Goal: Transaction & Acquisition: Download file/media

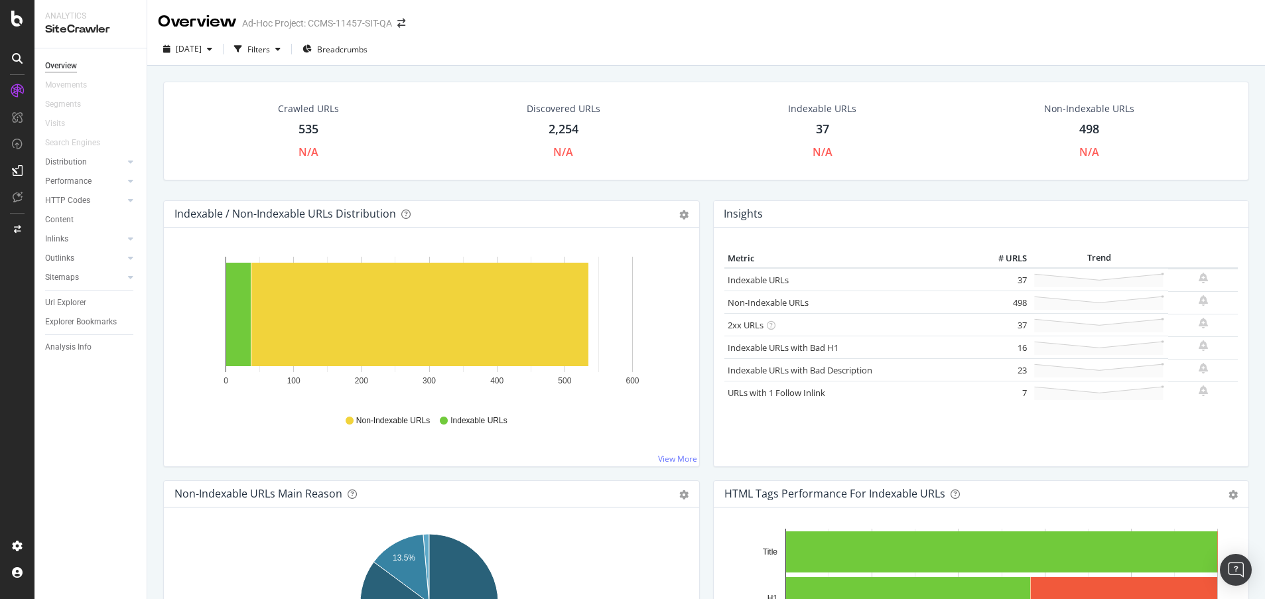
drag, startPoint x: 67, startPoint y: 304, endPoint x: 676, endPoint y: 239, distance: 612.3
click at [67, 304] on div "Url Explorer" at bounding box center [65, 303] width 41 height 14
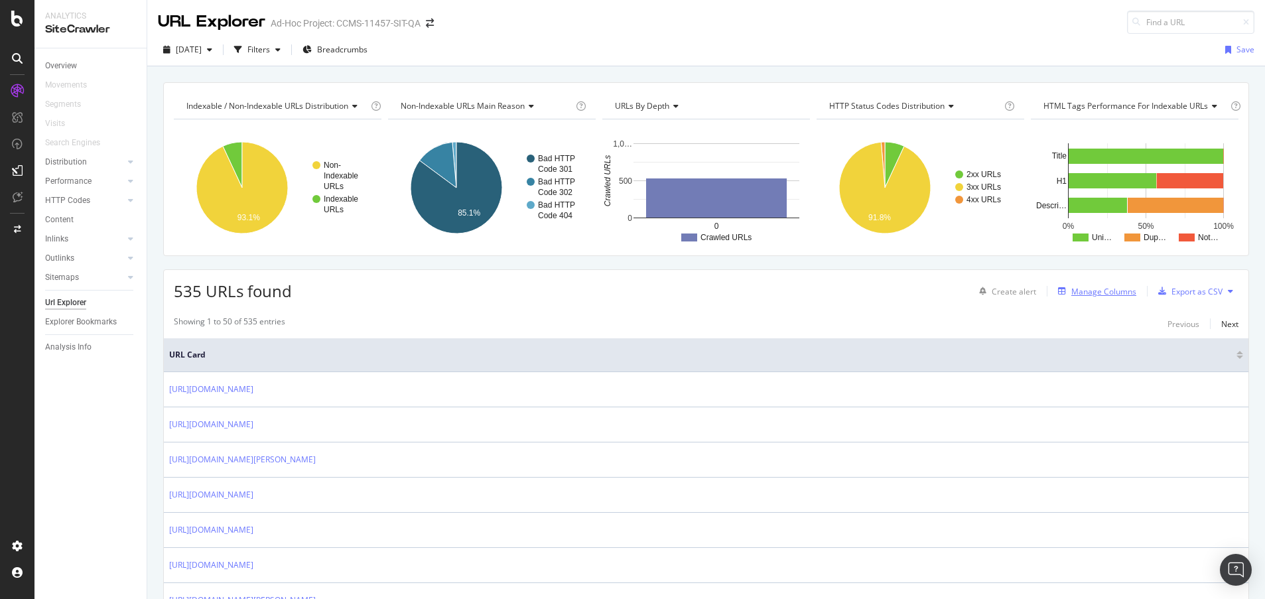
click at [1097, 294] on div "Manage Columns" at bounding box center [1103, 291] width 65 height 11
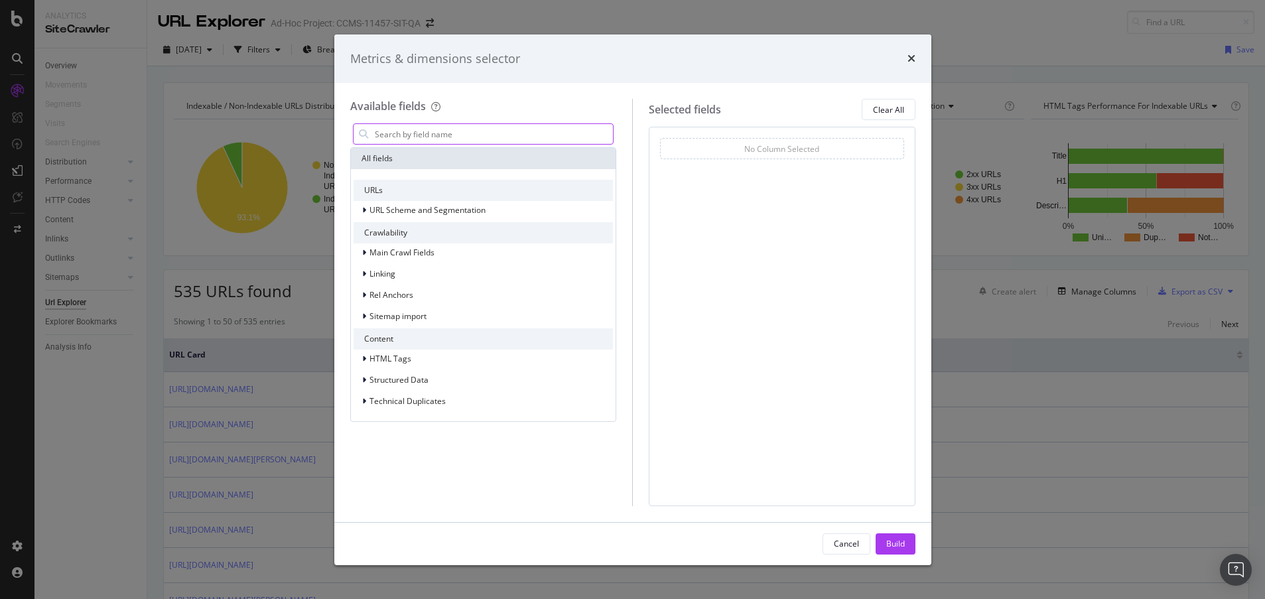
click at [405, 134] on input "modal" at bounding box center [493, 134] width 240 height 20
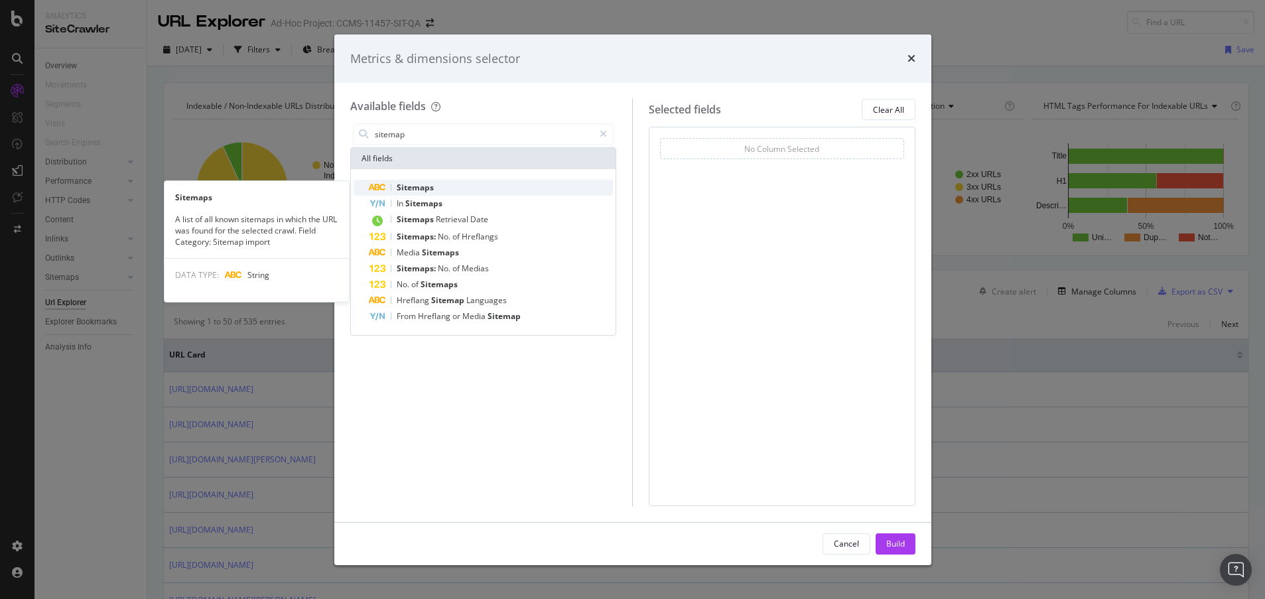
type input "sitemap"
click at [415, 180] on div "Sitemaps" at bounding box center [491, 188] width 244 height 16
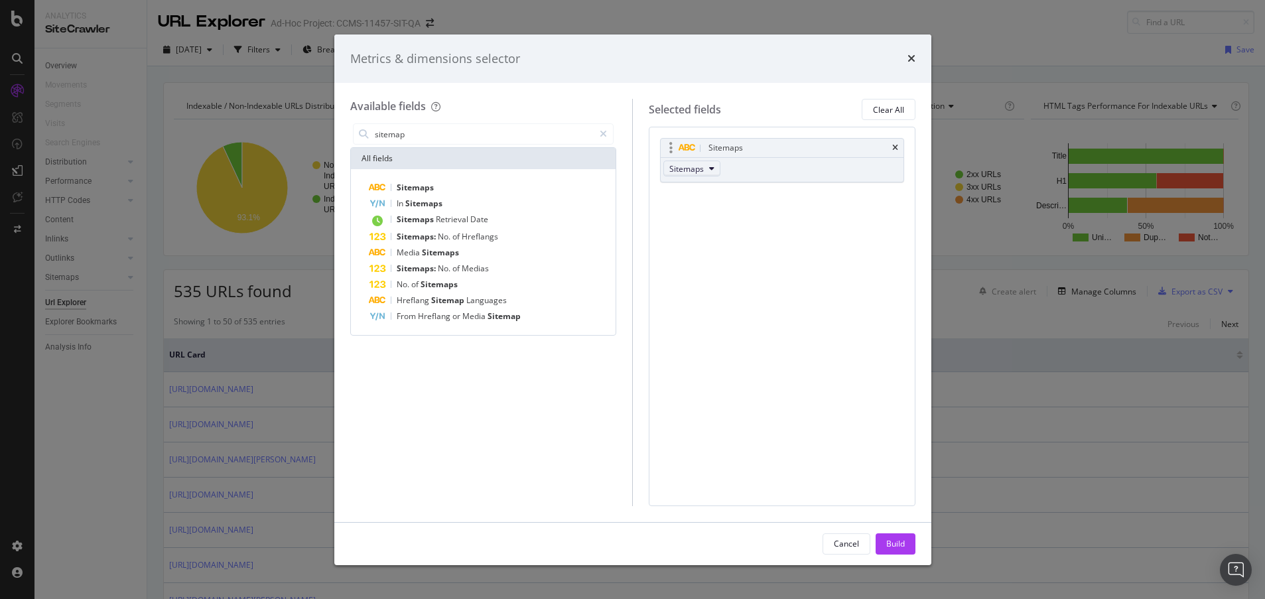
click at [709, 168] on icon "modal" at bounding box center [711, 169] width 5 height 8
click at [772, 168] on div "Sitemaps Sitemaps" at bounding box center [782, 160] width 244 height 44
click at [899, 541] on div "Build" at bounding box center [895, 543] width 19 height 11
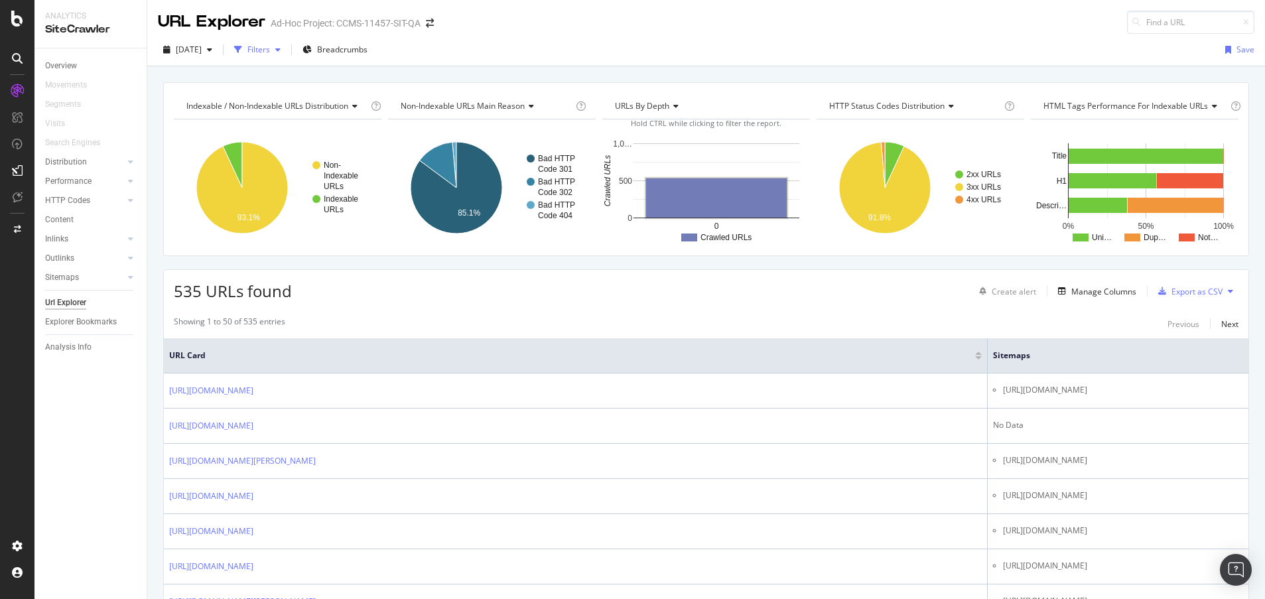
click at [285, 40] on div "Filters" at bounding box center [257, 50] width 57 height 20
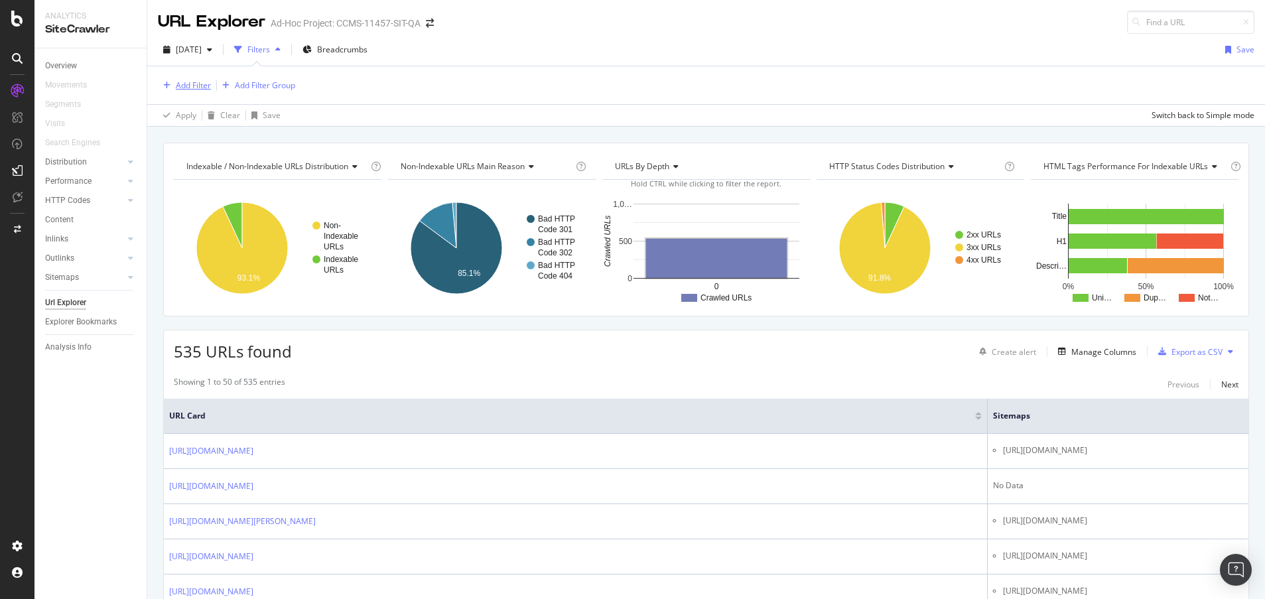
click at [198, 82] on div "Add Filter" at bounding box center [193, 85] width 35 height 11
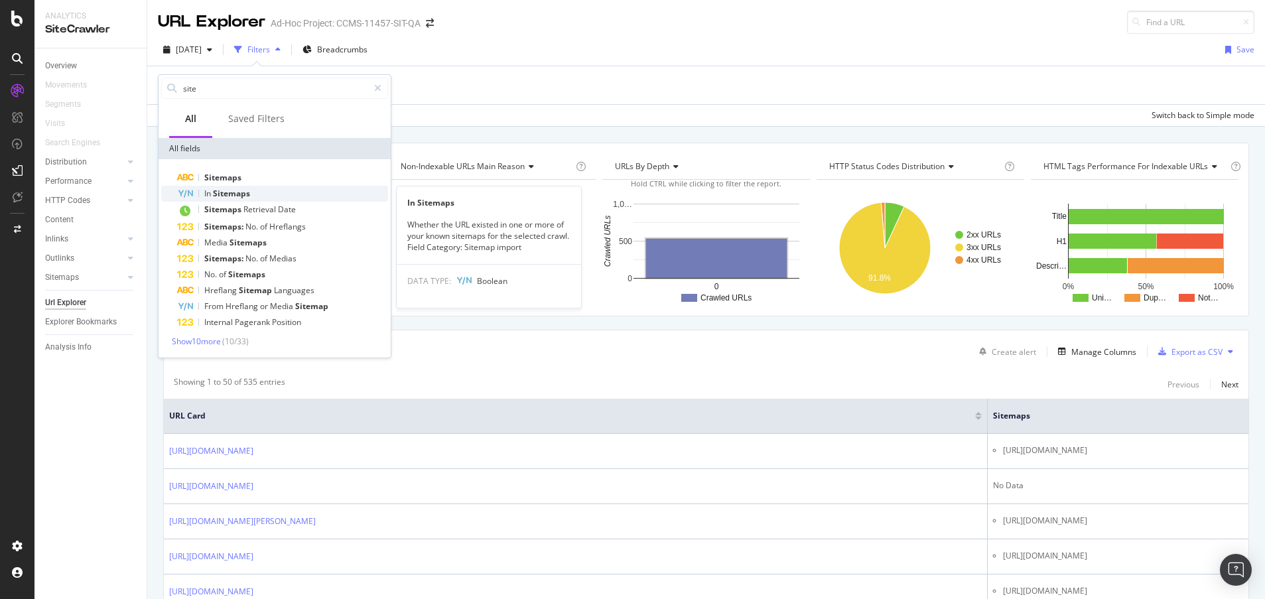
type input "site"
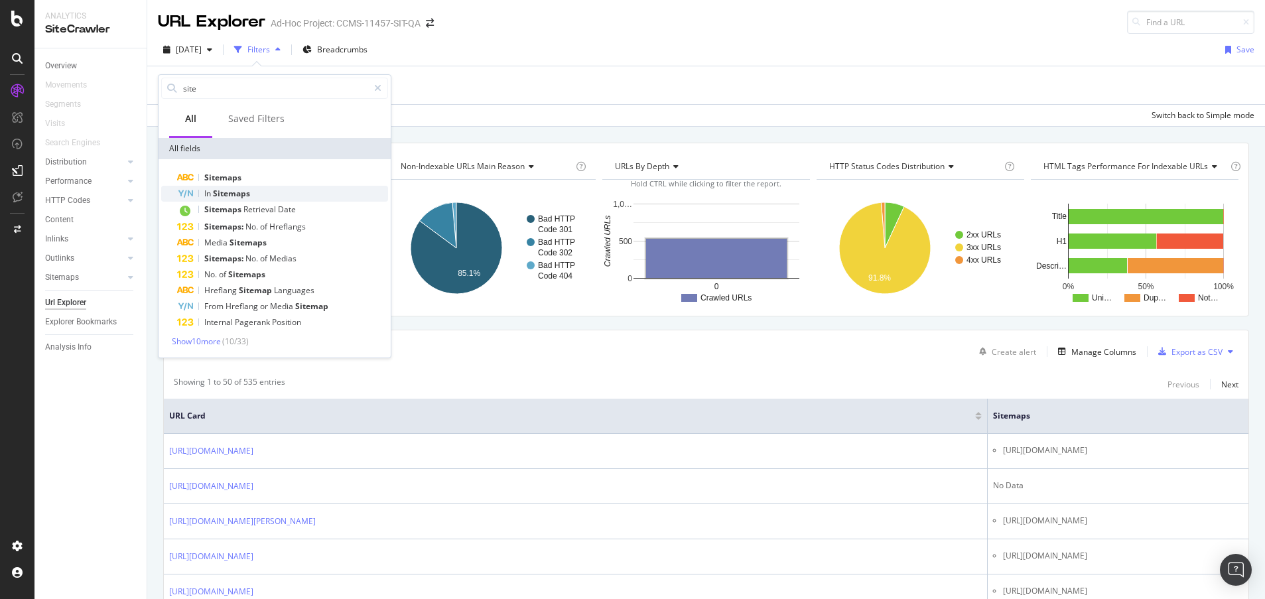
click at [251, 190] on div "In Sitemaps" at bounding box center [282, 194] width 211 height 16
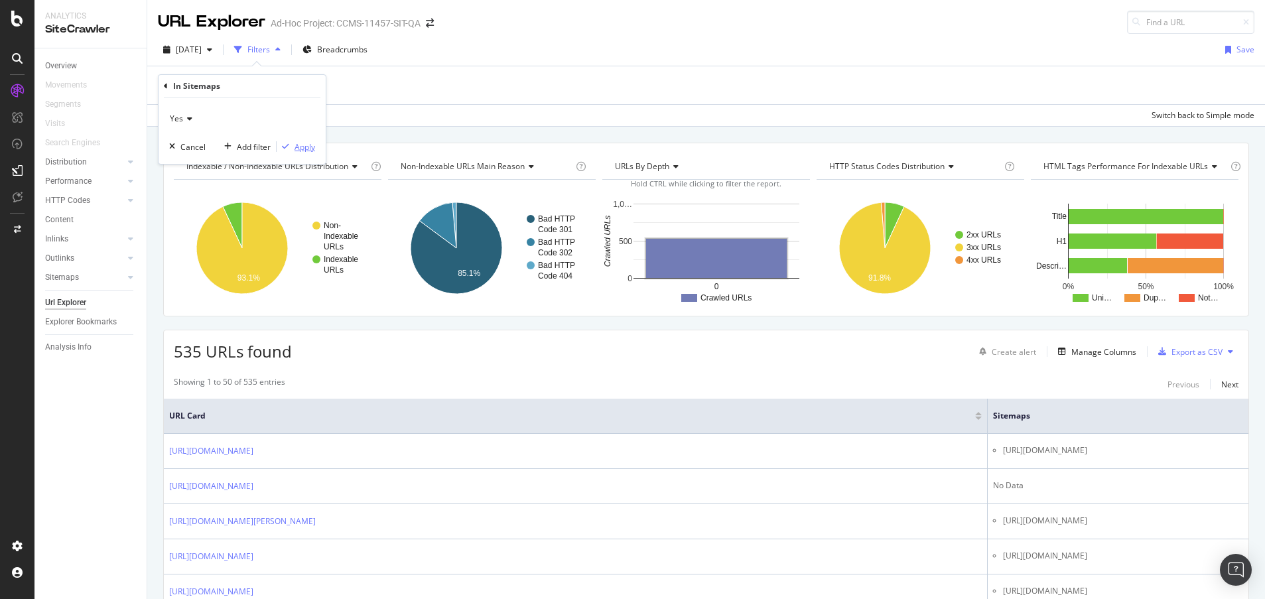
click at [300, 146] on div "Apply" at bounding box center [305, 146] width 21 height 11
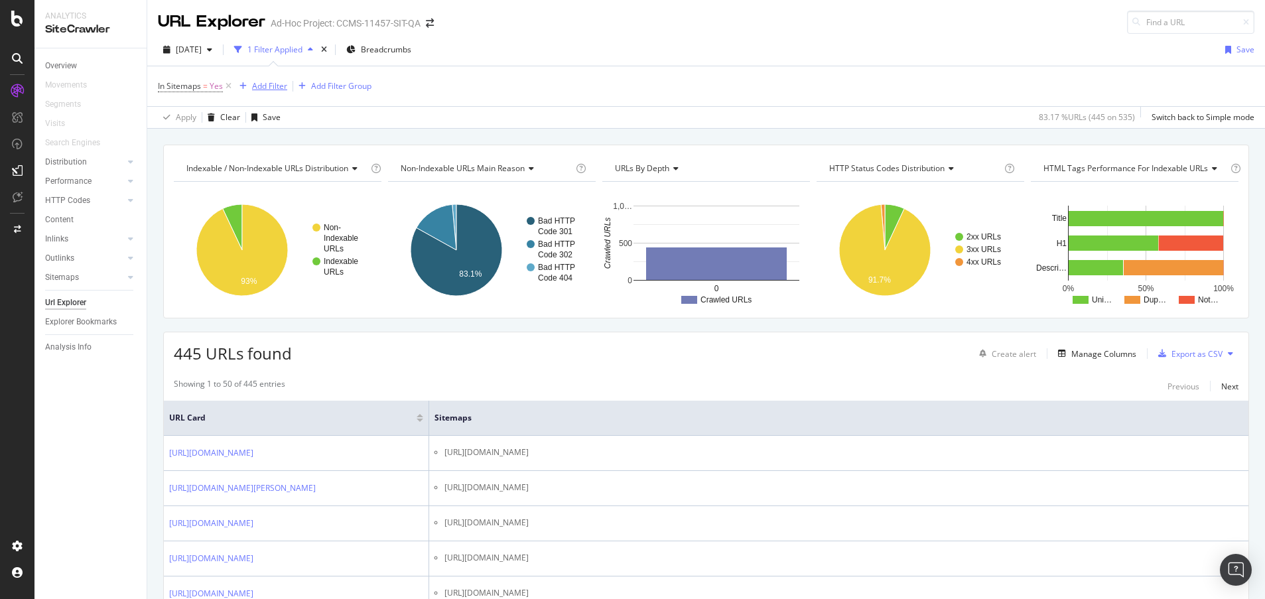
click at [249, 87] on div "button" at bounding box center [243, 86] width 18 height 8
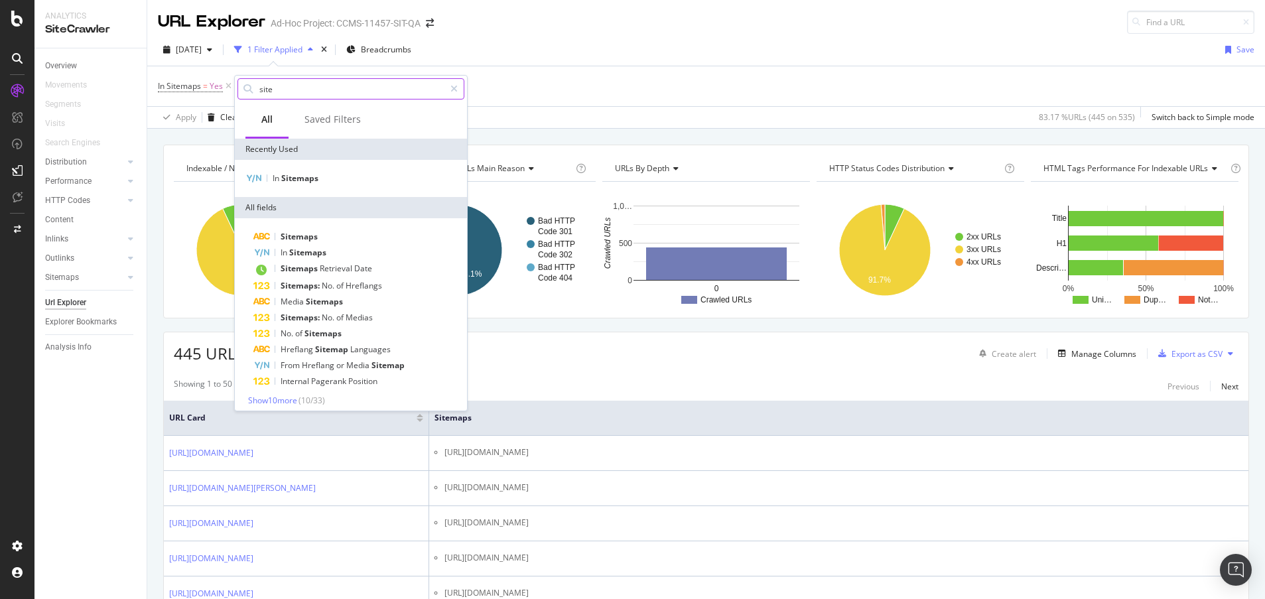
click at [328, 90] on input "site" at bounding box center [351, 89] width 186 height 20
click at [323, 84] on input "site" at bounding box center [351, 89] width 186 height 20
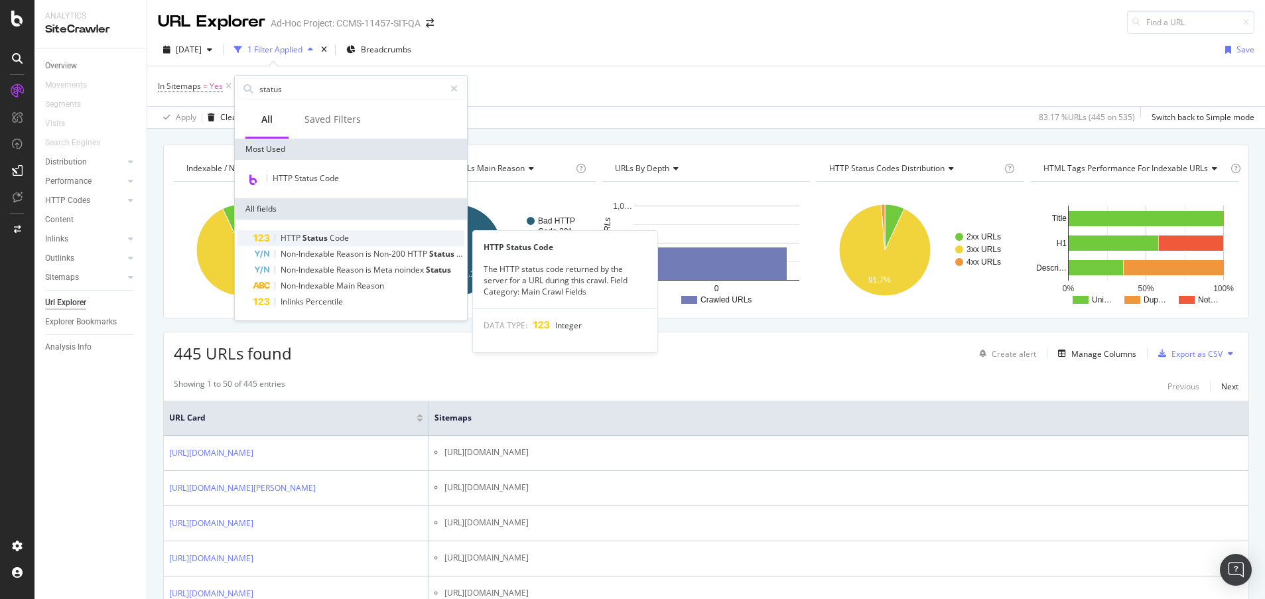
type input "status"
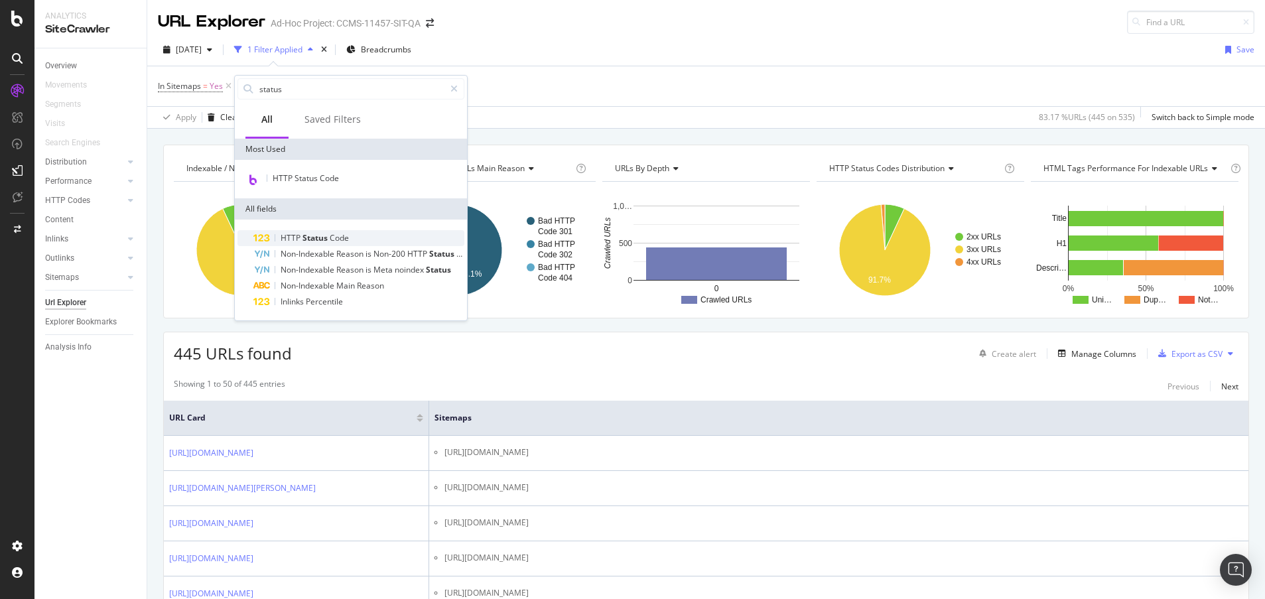
click at [332, 233] on span "Code" at bounding box center [339, 237] width 19 height 11
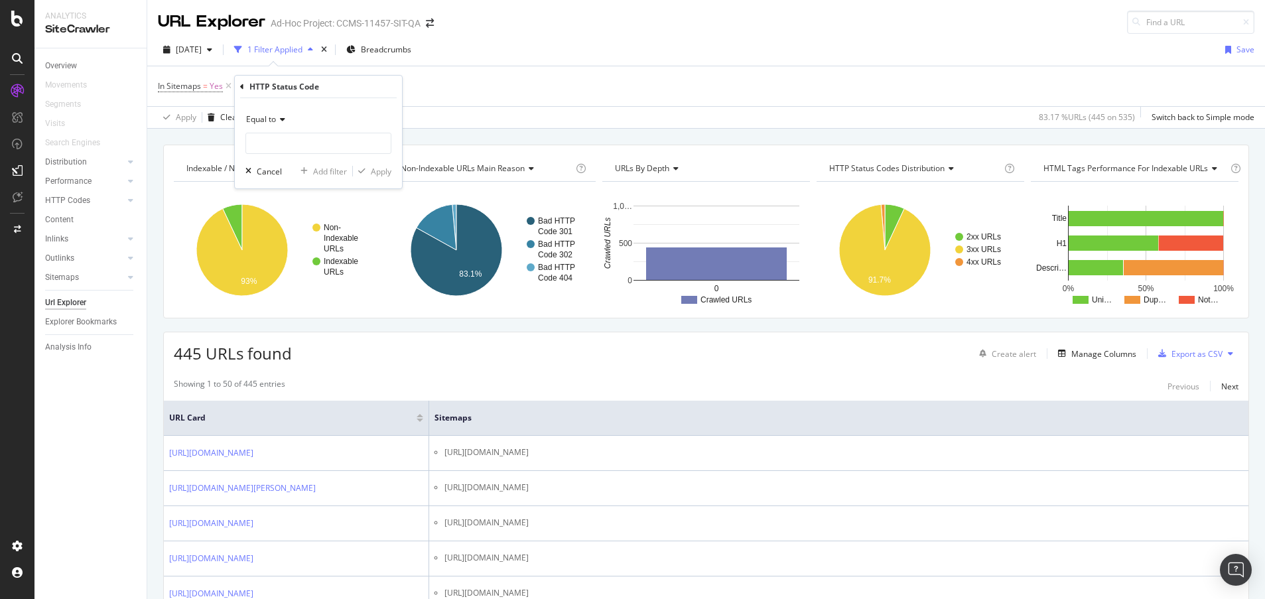
click at [280, 122] on icon at bounding box center [280, 119] width 9 height 8
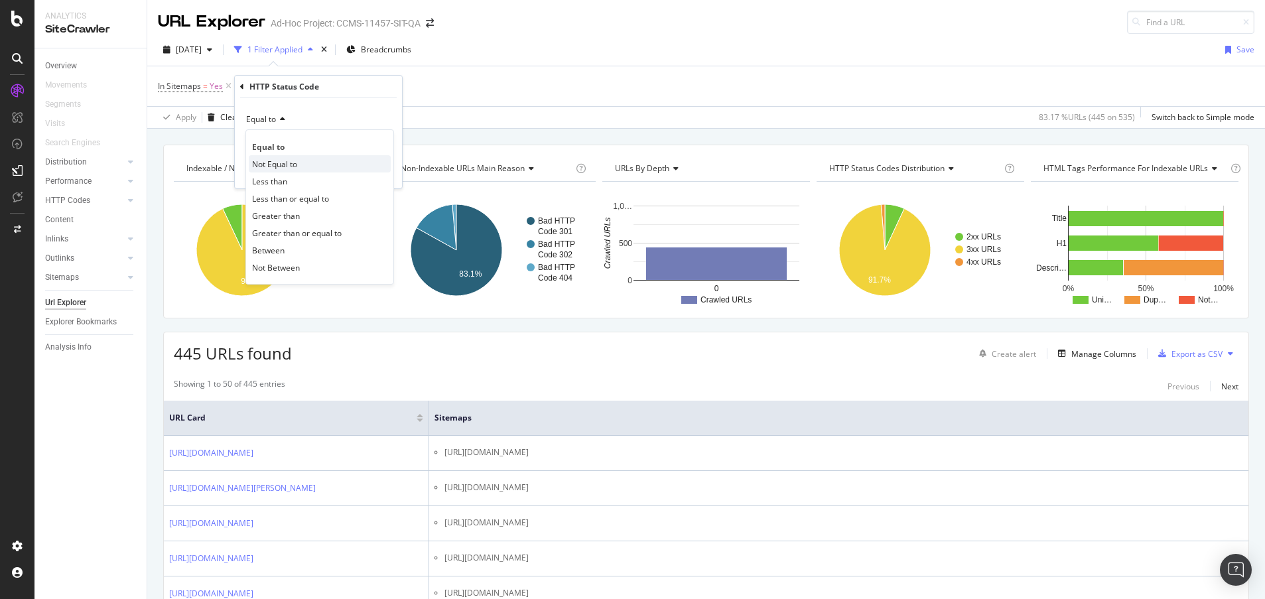
click at [291, 172] on div "Not Equal to" at bounding box center [320, 163] width 142 height 17
click at [291, 151] on input "number" at bounding box center [318, 143] width 146 height 21
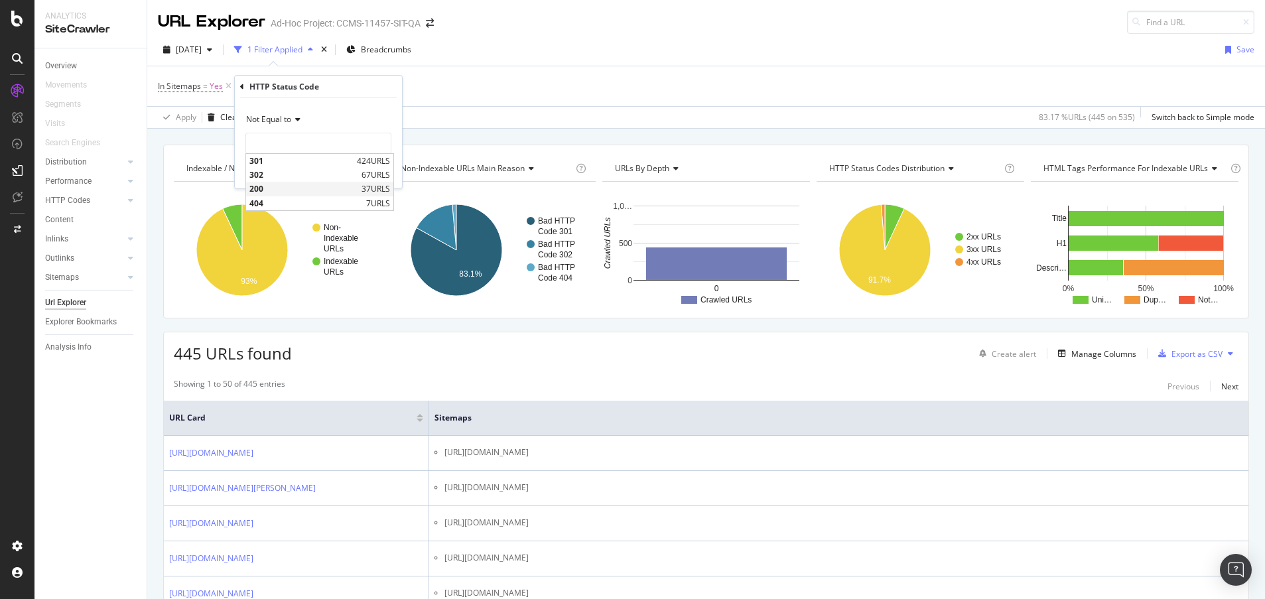
click at [291, 189] on span "200" at bounding box center [303, 188] width 109 height 11
type input "200"
click at [382, 174] on div "Apply" at bounding box center [381, 171] width 21 height 11
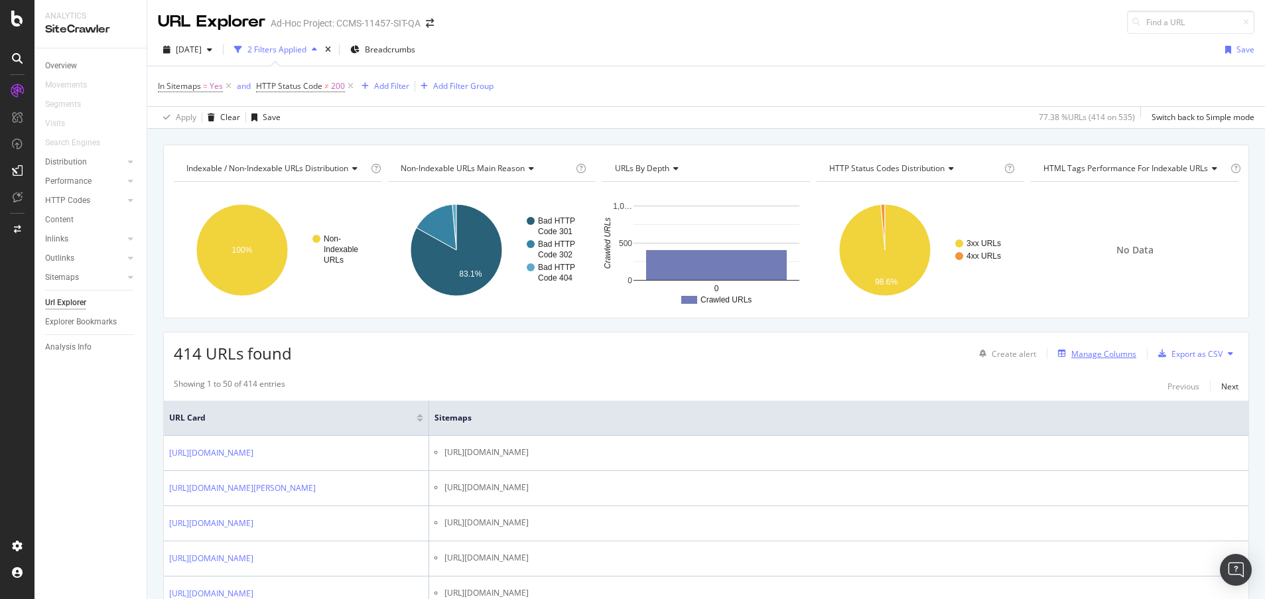
click at [1094, 356] on div "Manage Columns" at bounding box center [1103, 353] width 65 height 11
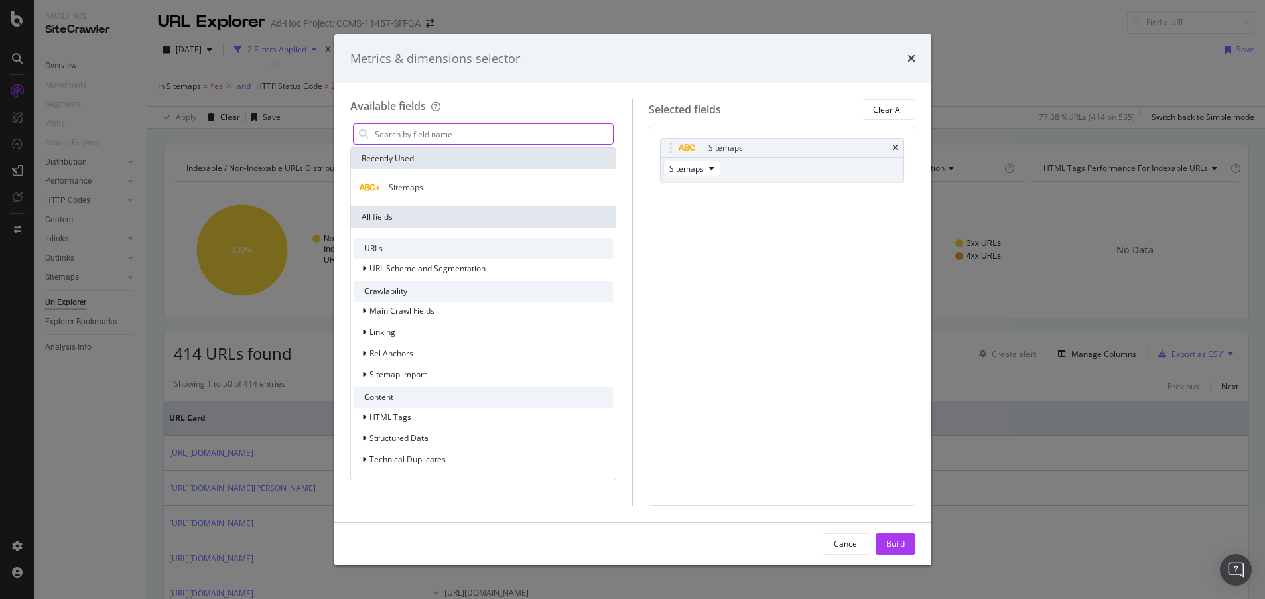
click at [553, 139] on input "modal" at bounding box center [493, 134] width 240 height 20
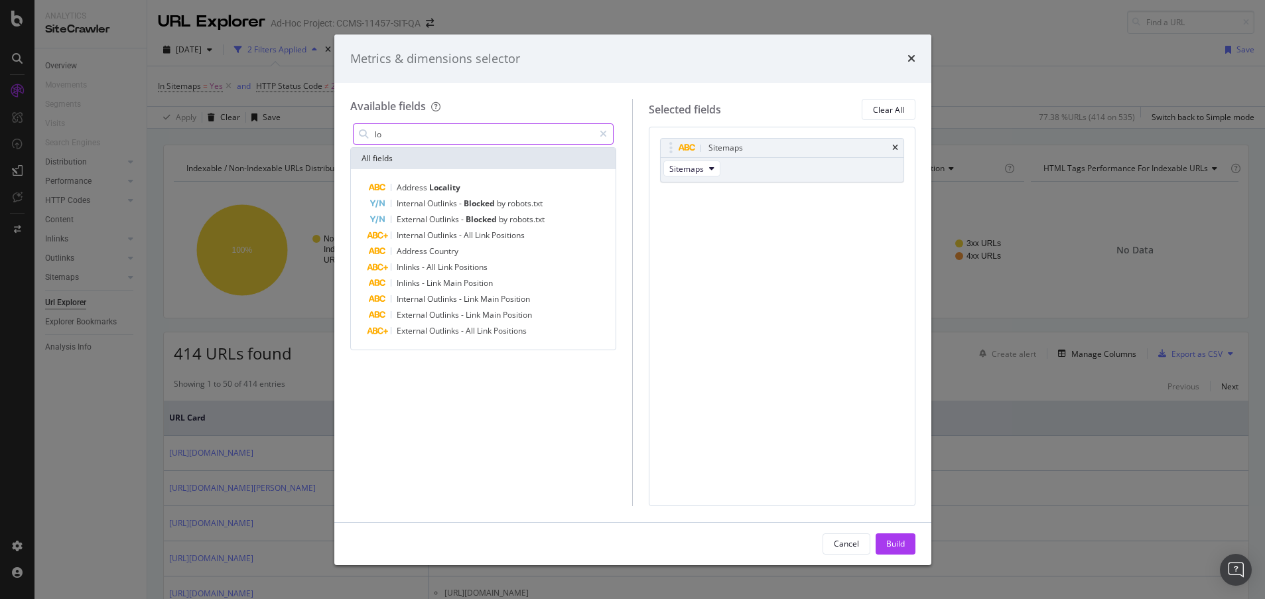
type input "l"
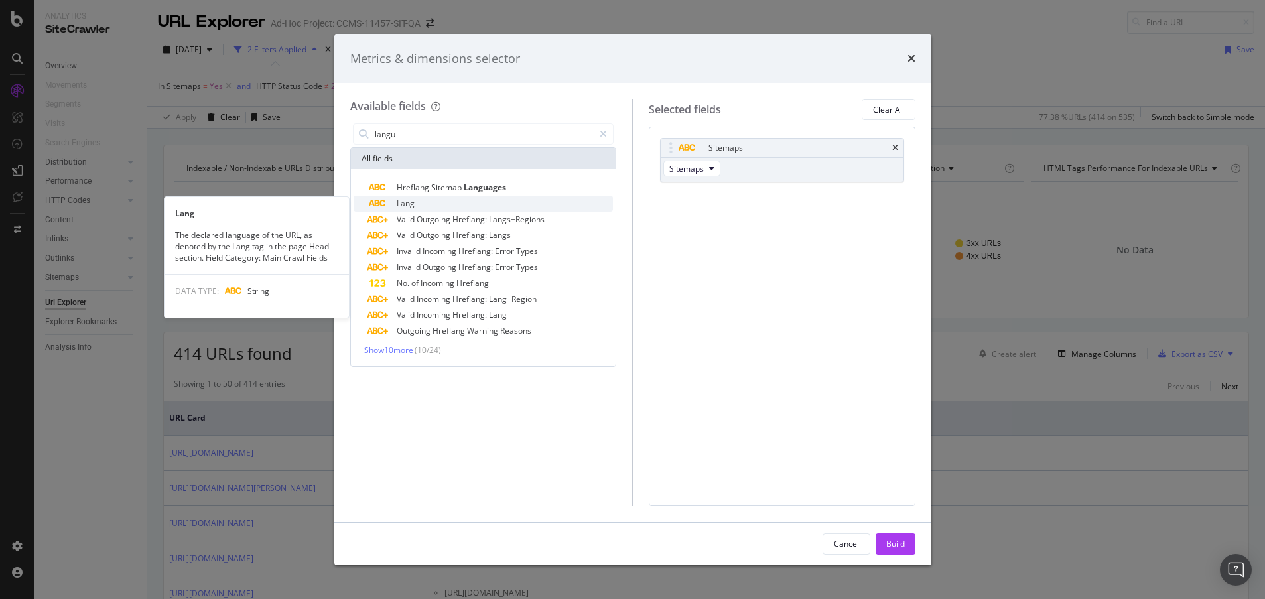
type input "langu"
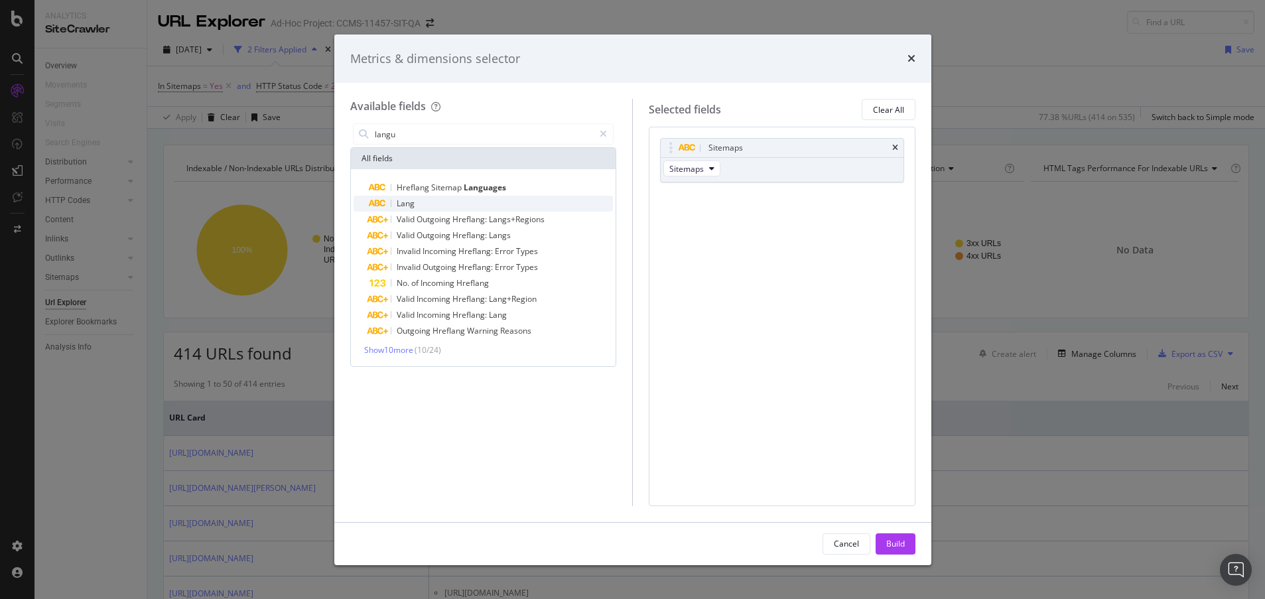
click at [424, 210] on div "Lang" at bounding box center [491, 204] width 244 height 16
click at [427, 133] on input "langu" at bounding box center [483, 134] width 221 height 20
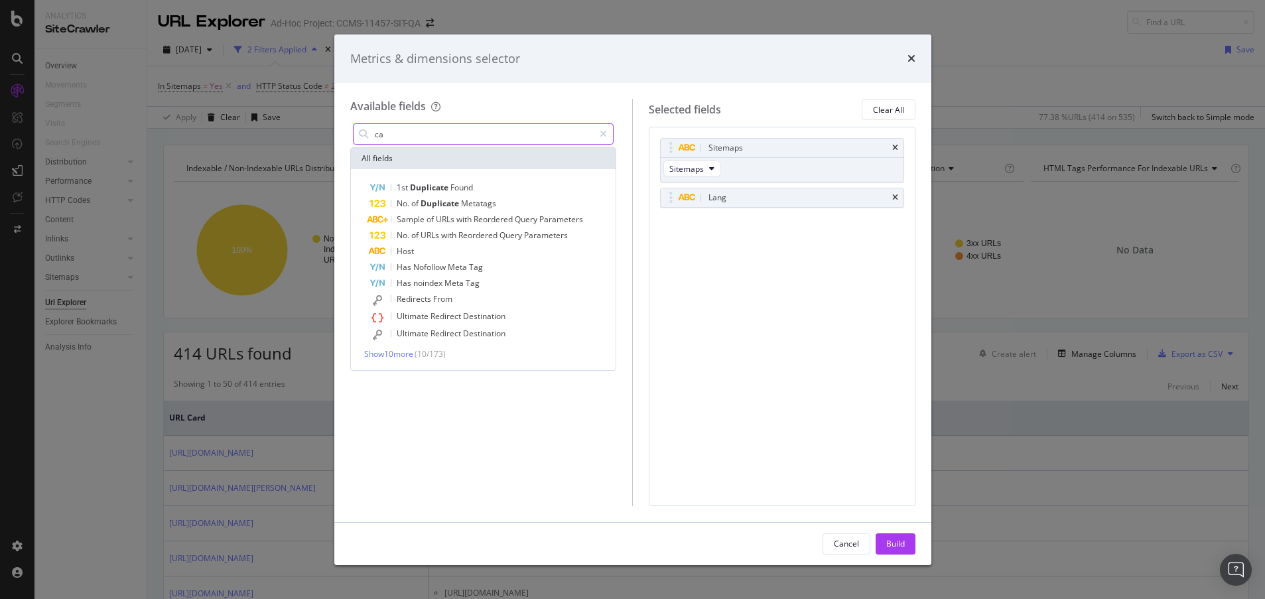
type input "c"
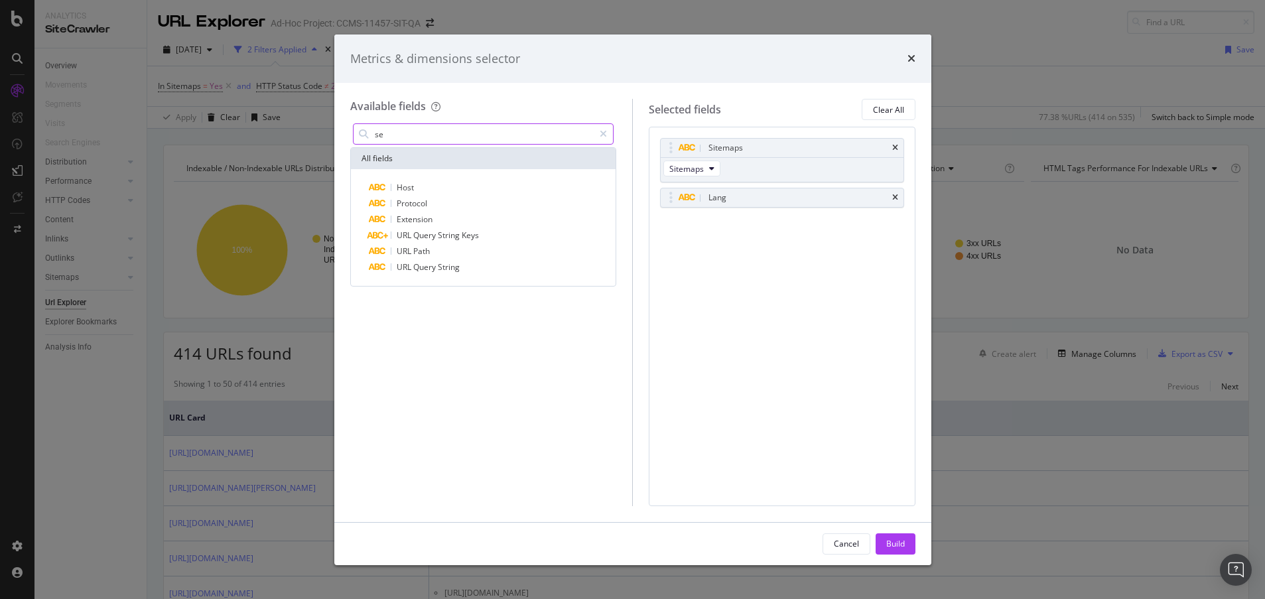
type input "s"
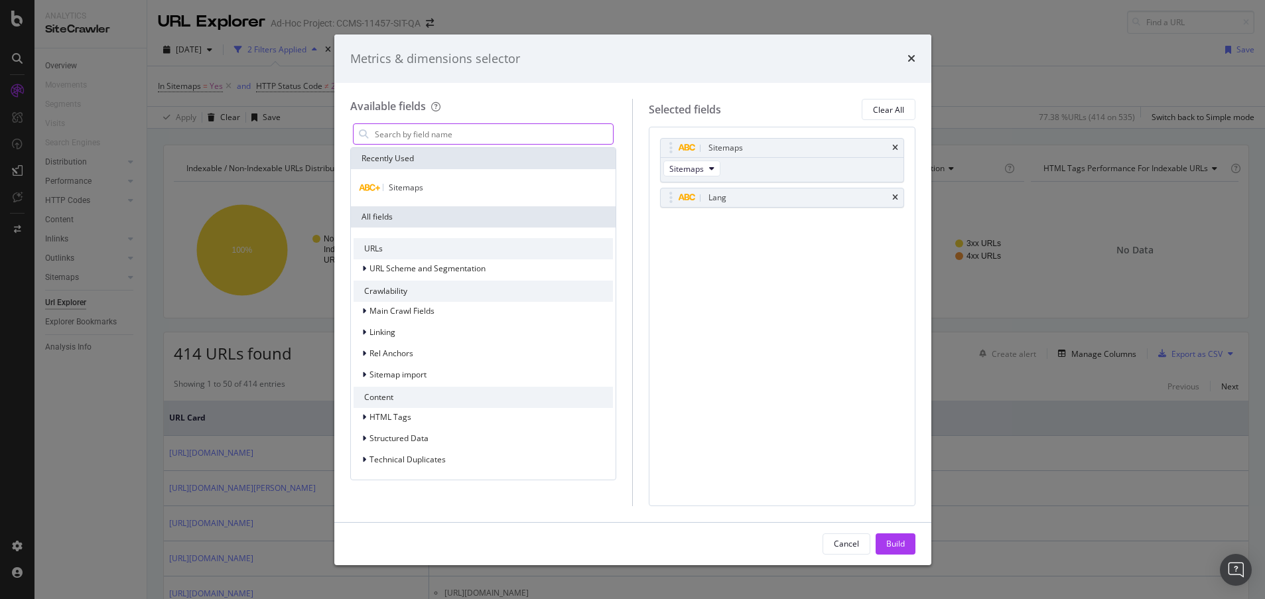
type input "c"
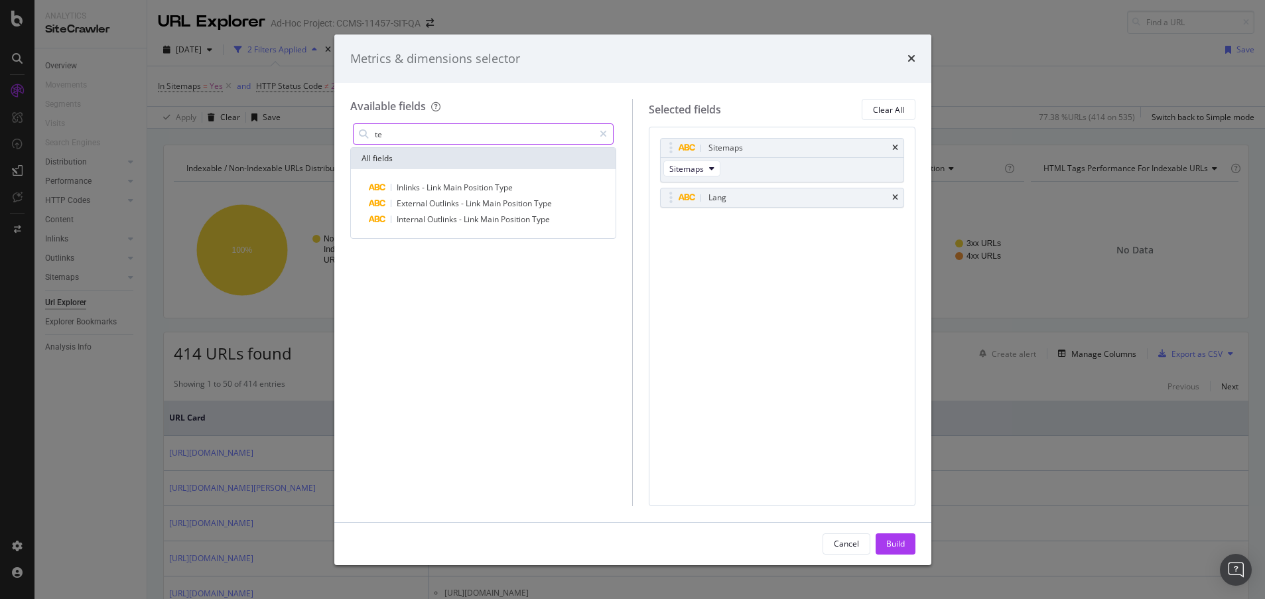
type input "t"
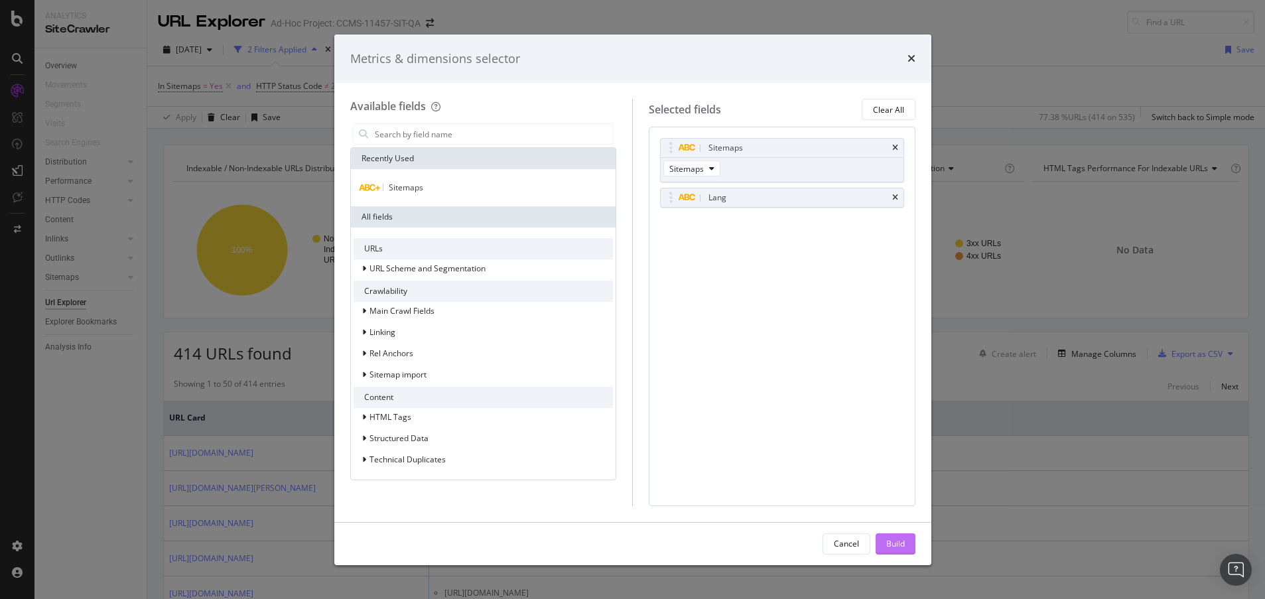
click at [905, 543] on button "Build" at bounding box center [896, 543] width 40 height 21
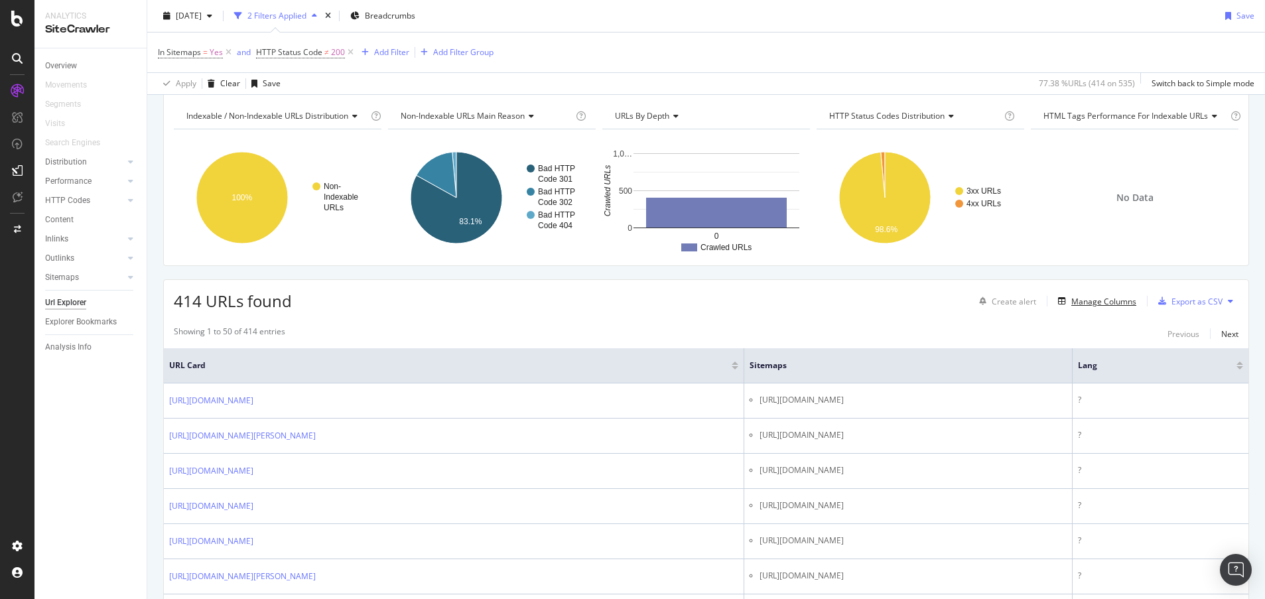
scroll to position [42, 0]
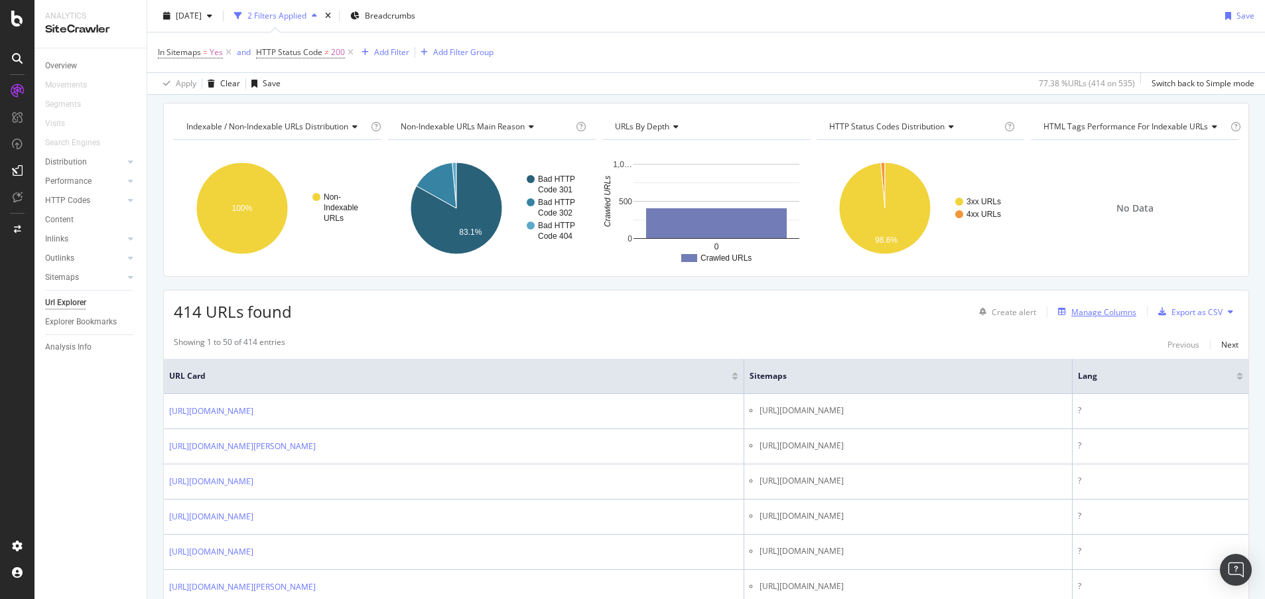
click at [1110, 313] on div "Manage Columns" at bounding box center [1103, 311] width 65 height 11
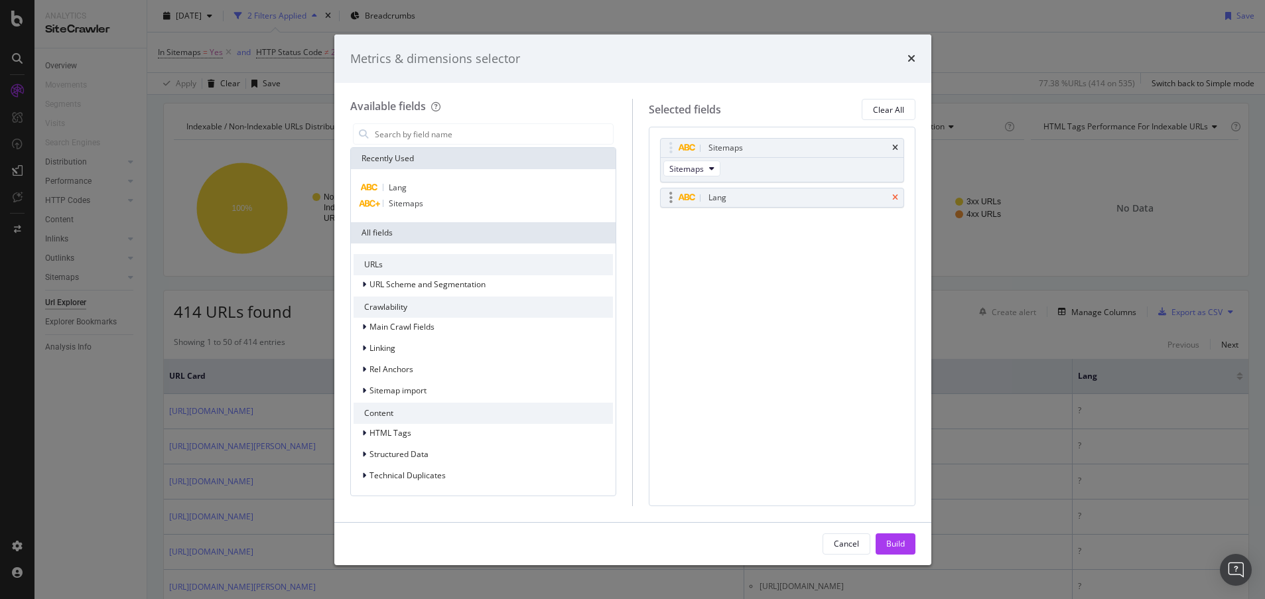
click at [897, 194] on icon "times" at bounding box center [895, 198] width 6 height 8
click at [901, 545] on div "Build" at bounding box center [895, 543] width 19 height 11
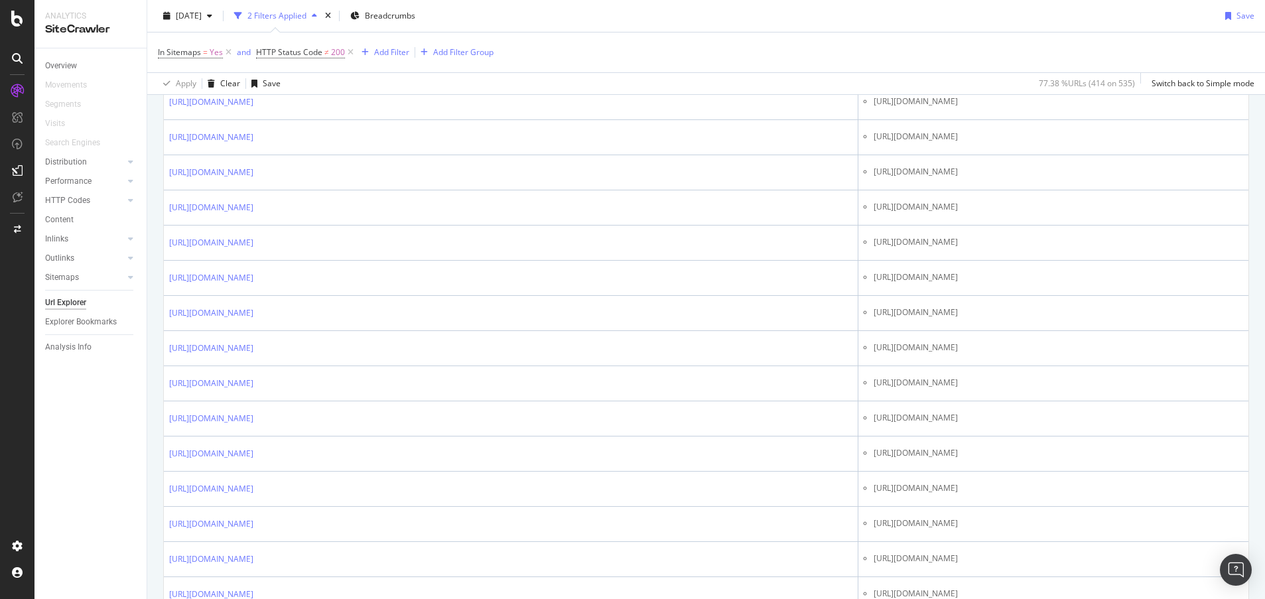
scroll to position [872, 0]
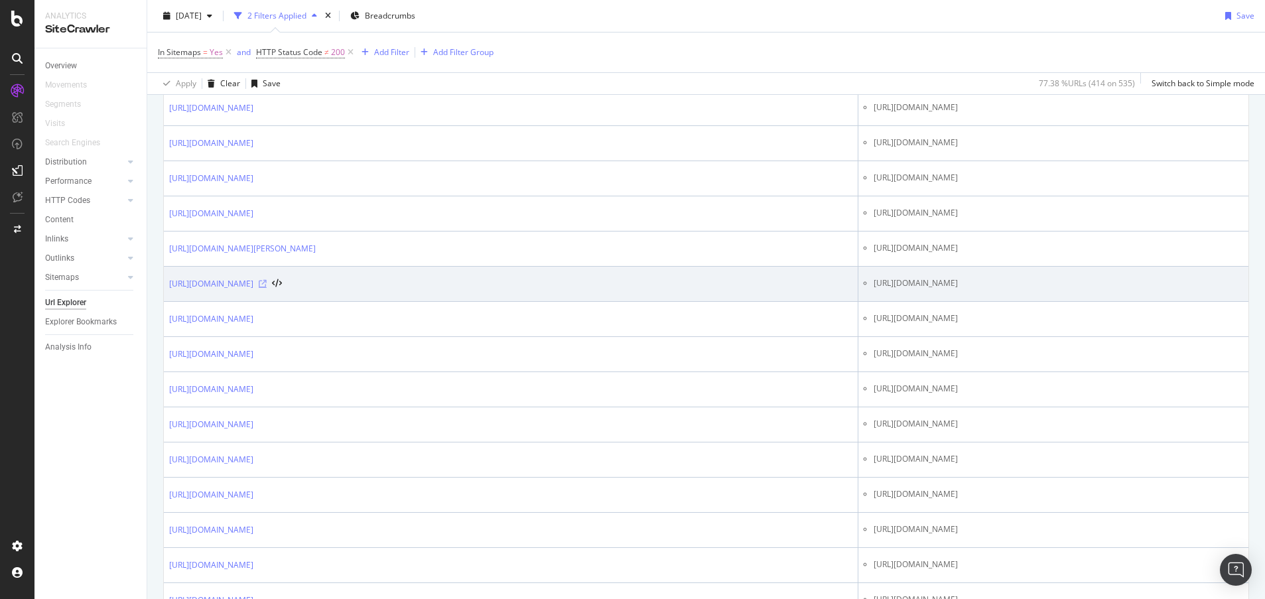
click at [267, 283] on icon at bounding box center [263, 284] width 8 height 8
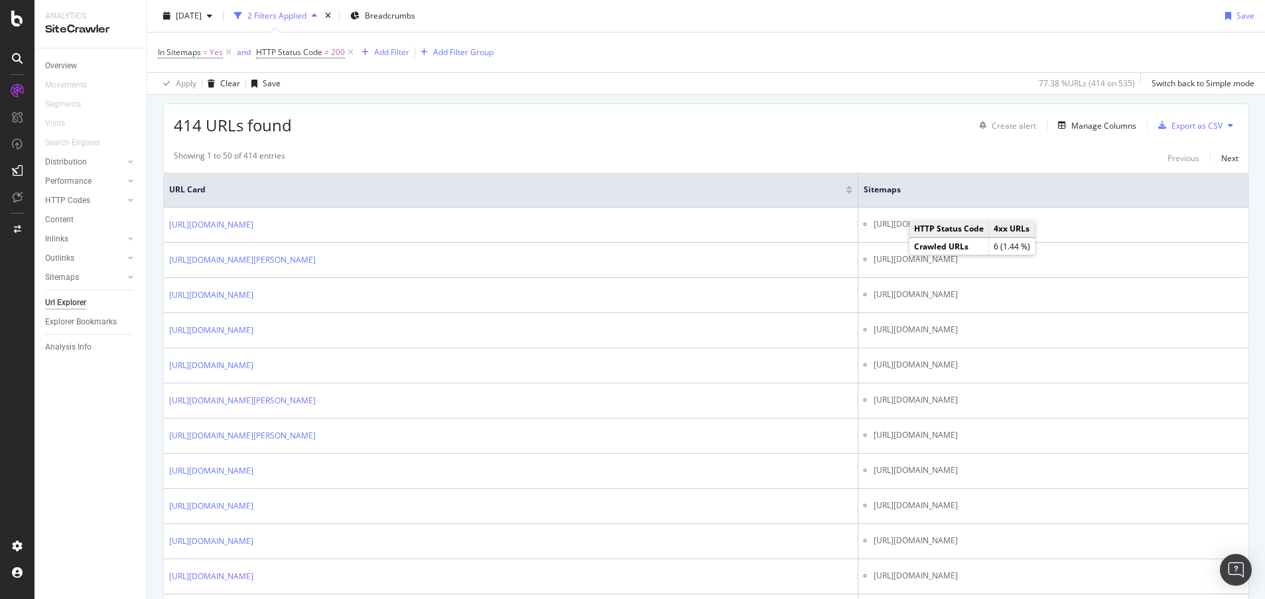
scroll to position [230, 0]
click at [855, 21] on div "[DATE] 2 Filters Applied Breadcrumbs Save" at bounding box center [706, 18] width 1118 height 27
click at [1091, 127] on div "Manage Columns" at bounding box center [1103, 123] width 65 height 11
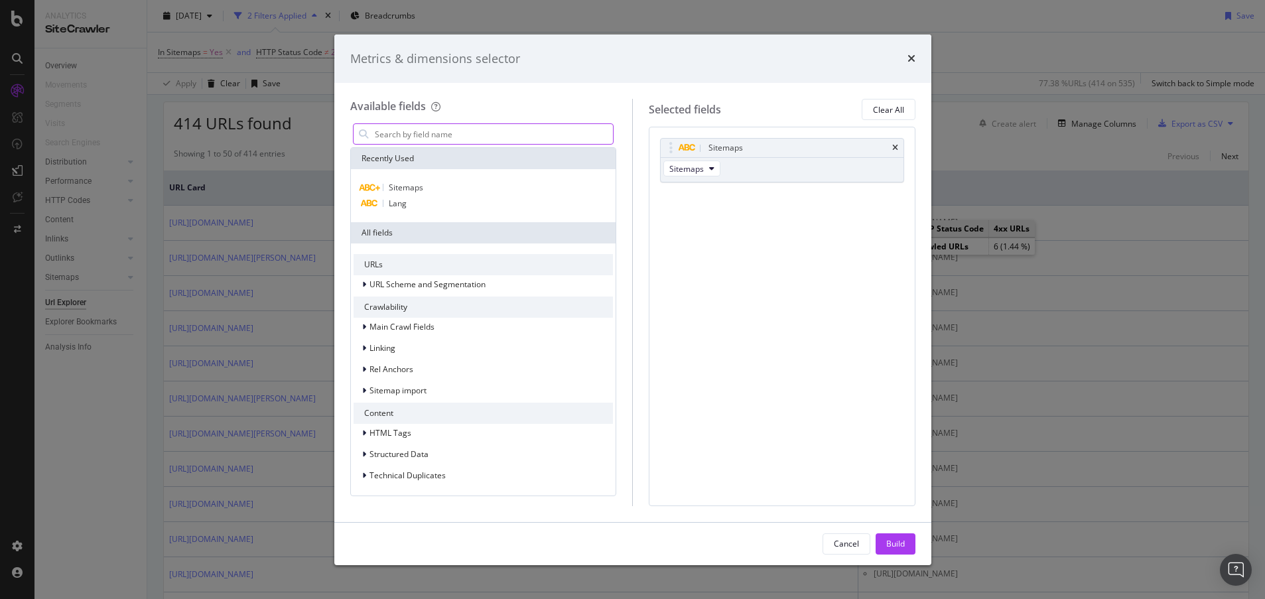
click at [501, 128] on input "modal" at bounding box center [493, 134] width 240 height 20
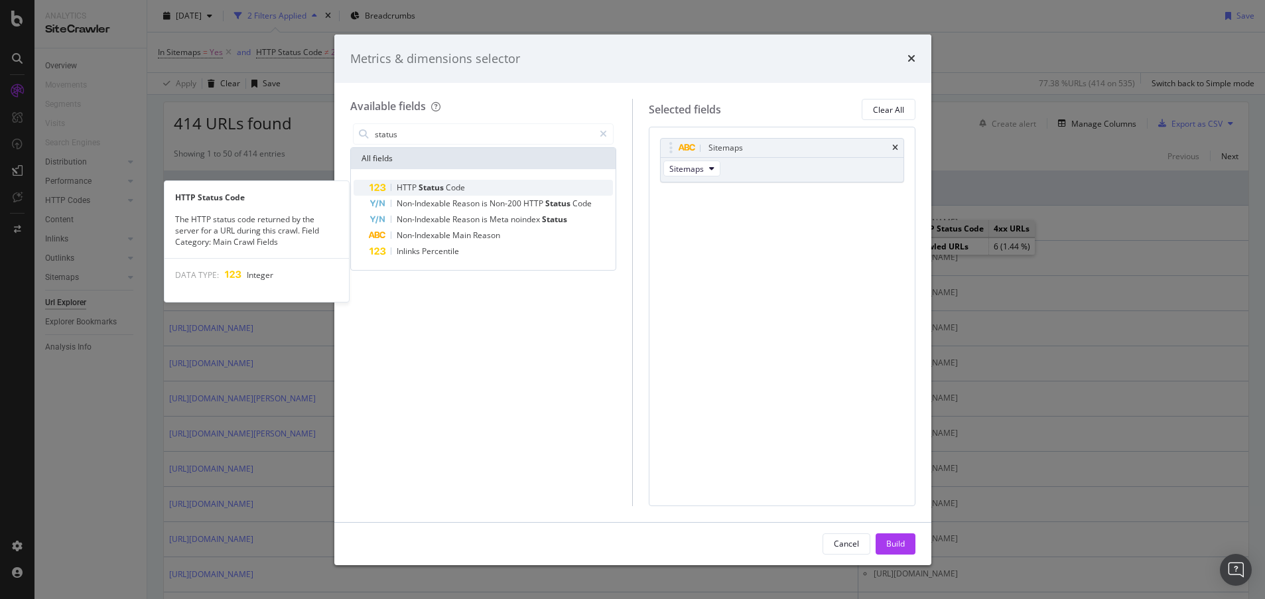
type input "status"
click at [471, 180] on div "HTTP Status Code" at bounding box center [491, 188] width 244 height 16
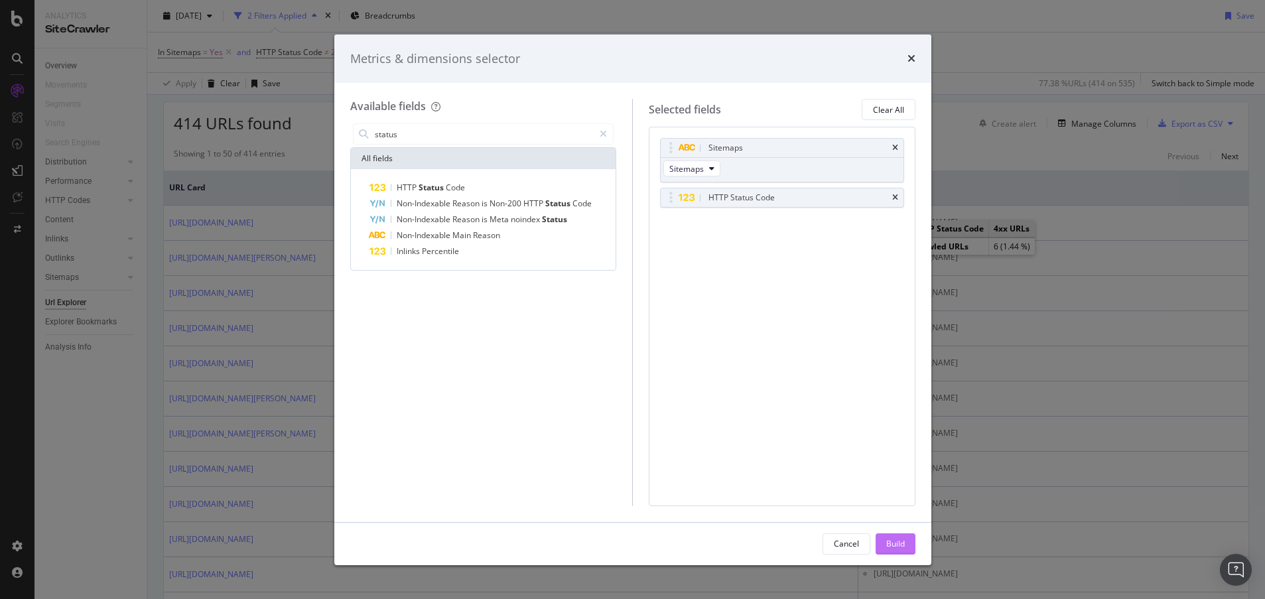
click at [901, 545] on div "Build" at bounding box center [895, 543] width 19 height 11
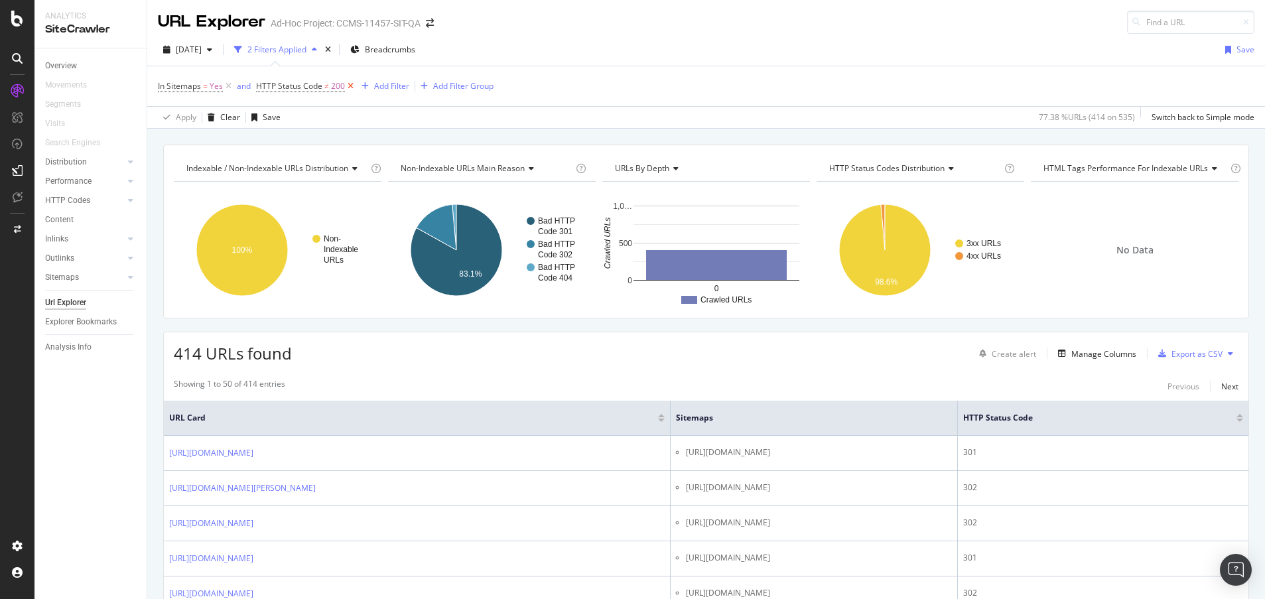
click at [348, 86] on icon at bounding box center [350, 86] width 11 height 13
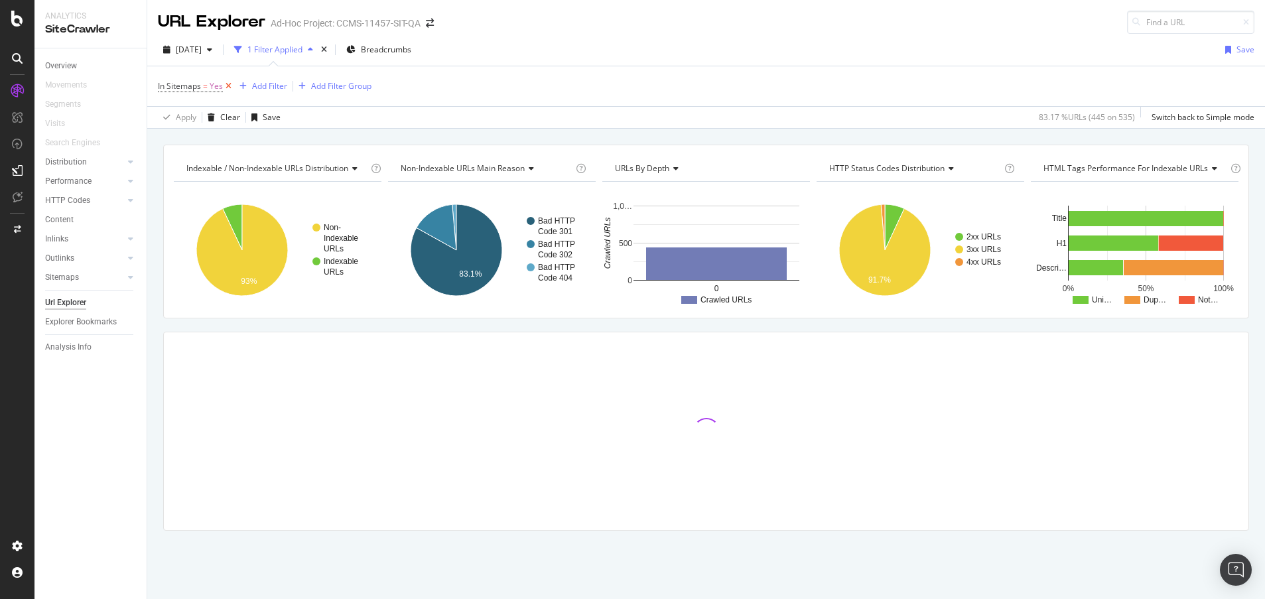
click at [231, 86] on icon at bounding box center [228, 86] width 11 height 13
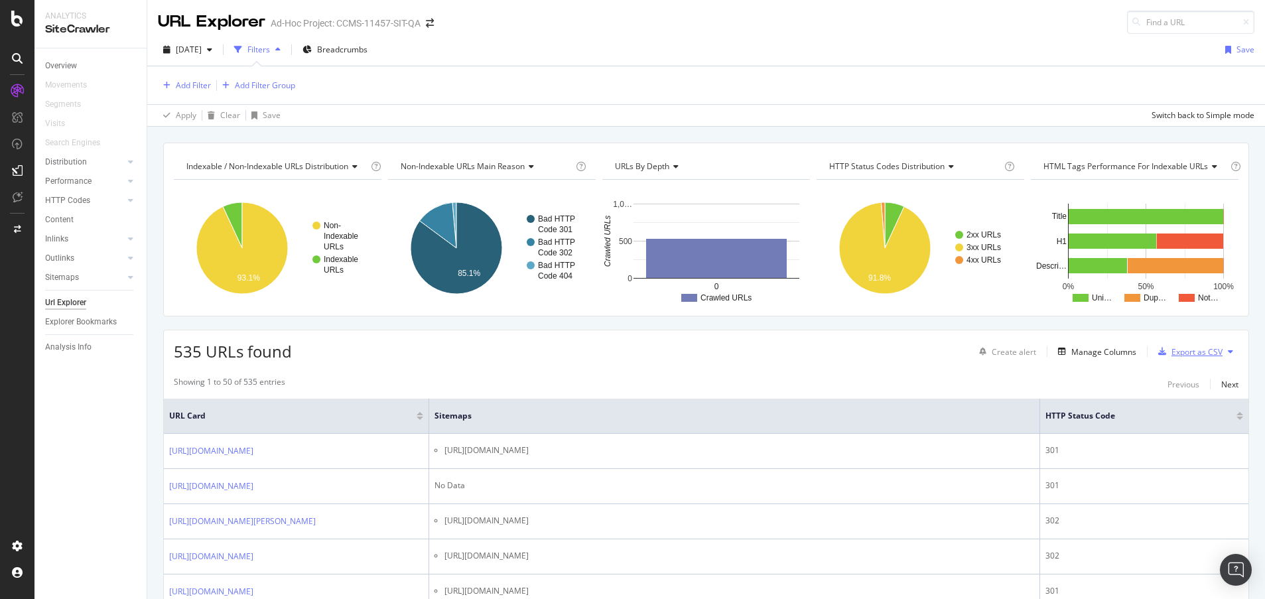
click at [1158, 352] on icon "button" at bounding box center [1162, 352] width 8 height 8
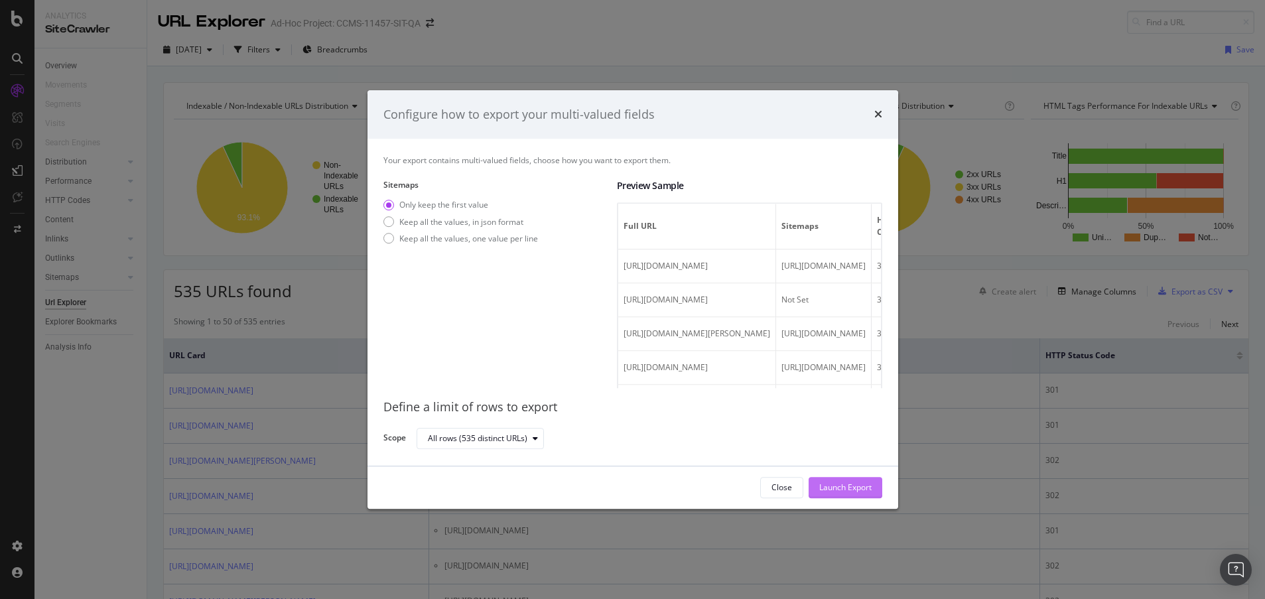
click at [840, 486] on div "Launch Export" at bounding box center [845, 487] width 52 height 11
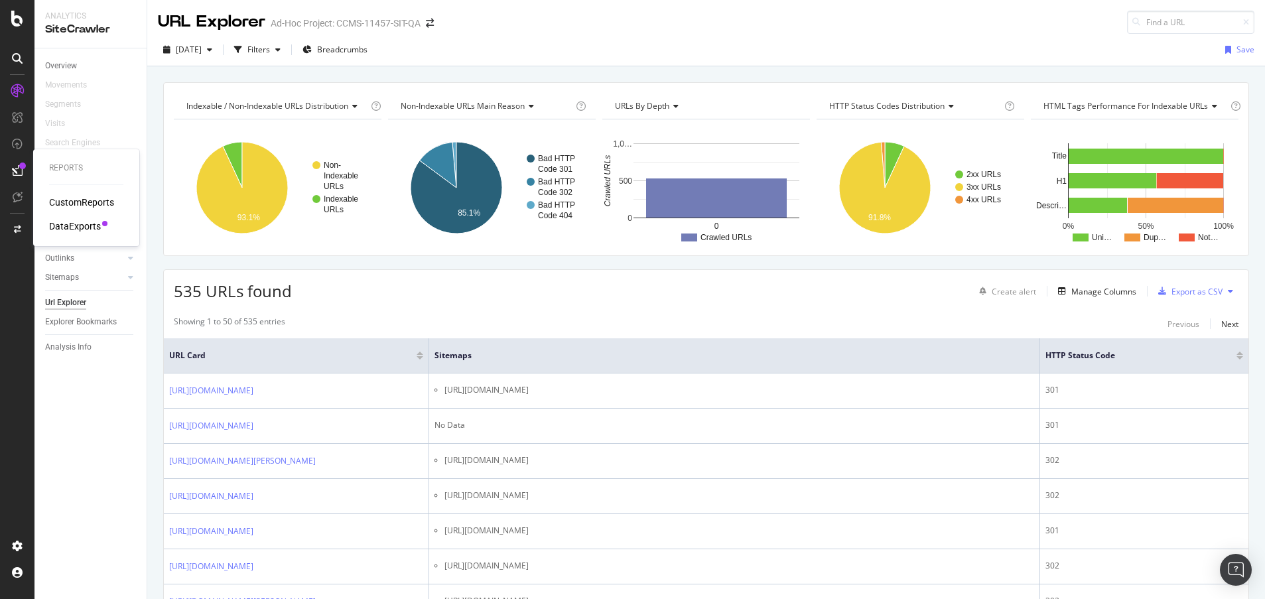
click at [84, 226] on div "DataExports" at bounding box center [75, 226] width 52 height 13
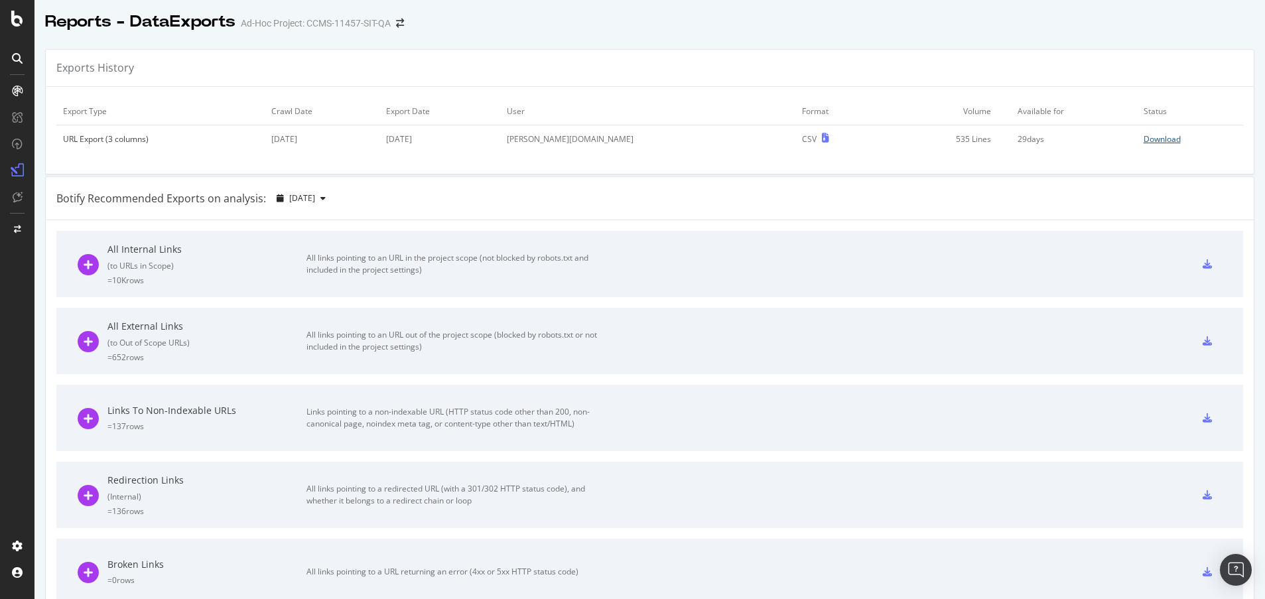
click at [1144, 138] on div "Download" at bounding box center [1162, 138] width 37 height 11
